Goal: Subscribe to service/newsletter

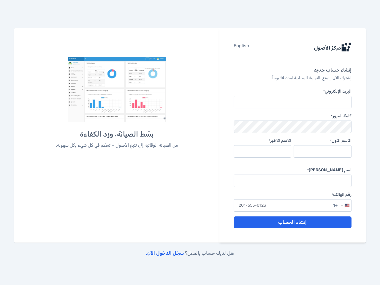
click at [190, 143] on p "من الصيانة الوقائية إلى تتبع الأصول – تحكم في كل شيء بكل سهولة." at bounding box center [117, 145] width 164 height 7
click at [342, 206] on div "Selected country" at bounding box center [342, 205] width 2 height 1
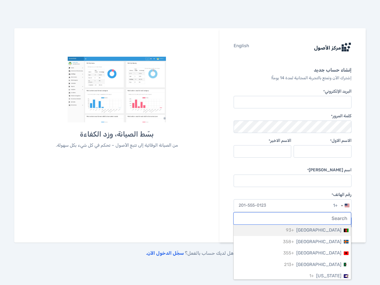
click at [293, 222] on input "Search" at bounding box center [292, 219] width 117 height 12
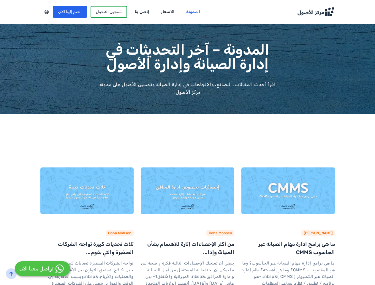
click at [40, 12] on div at bounding box center [46, 12] width 12 height 8
click at [333, 234] on link "Hassan Ahmed" at bounding box center [318, 233] width 29 height 4
click at [229, 234] on link "Doha Mohsen" at bounding box center [220, 233] width 23 height 4
click at [111, 234] on link "Doha Mohsen" at bounding box center [119, 233] width 23 height 4
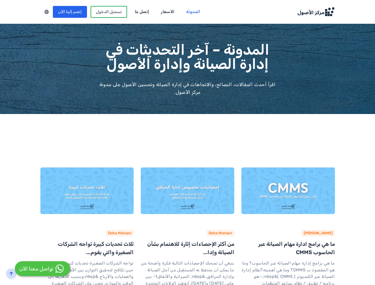
click at [11, 274] on icon "back-to-top" at bounding box center [11, 273] width 5 height 5
